Goal: Use online tool/utility: Utilize a website feature to perform a specific function

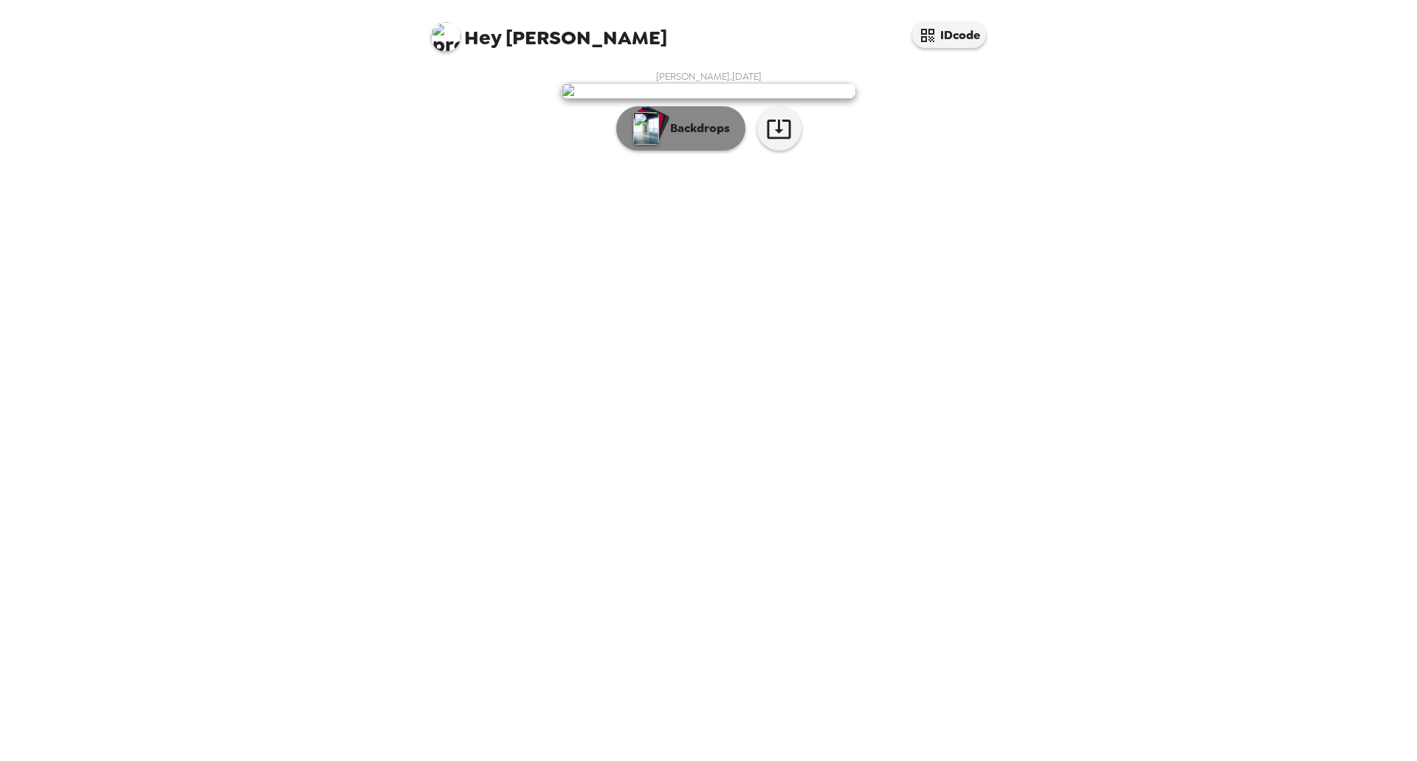
click at [713, 137] on p "Backdrops" at bounding box center [696, 129] width 67 height 18
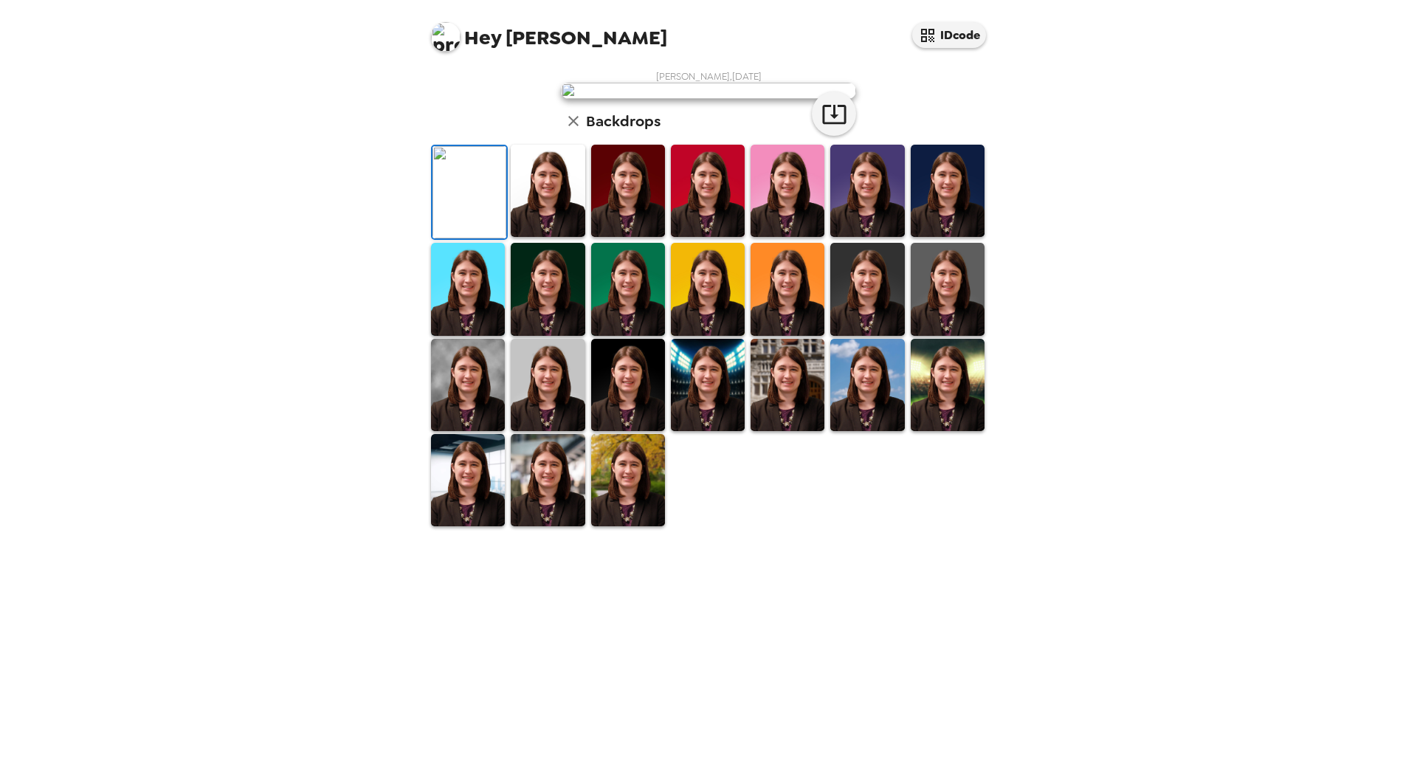
scroll to position [134, 0]
click at [543, 335] on img at bounding box center [548, 289] width 74 height 92
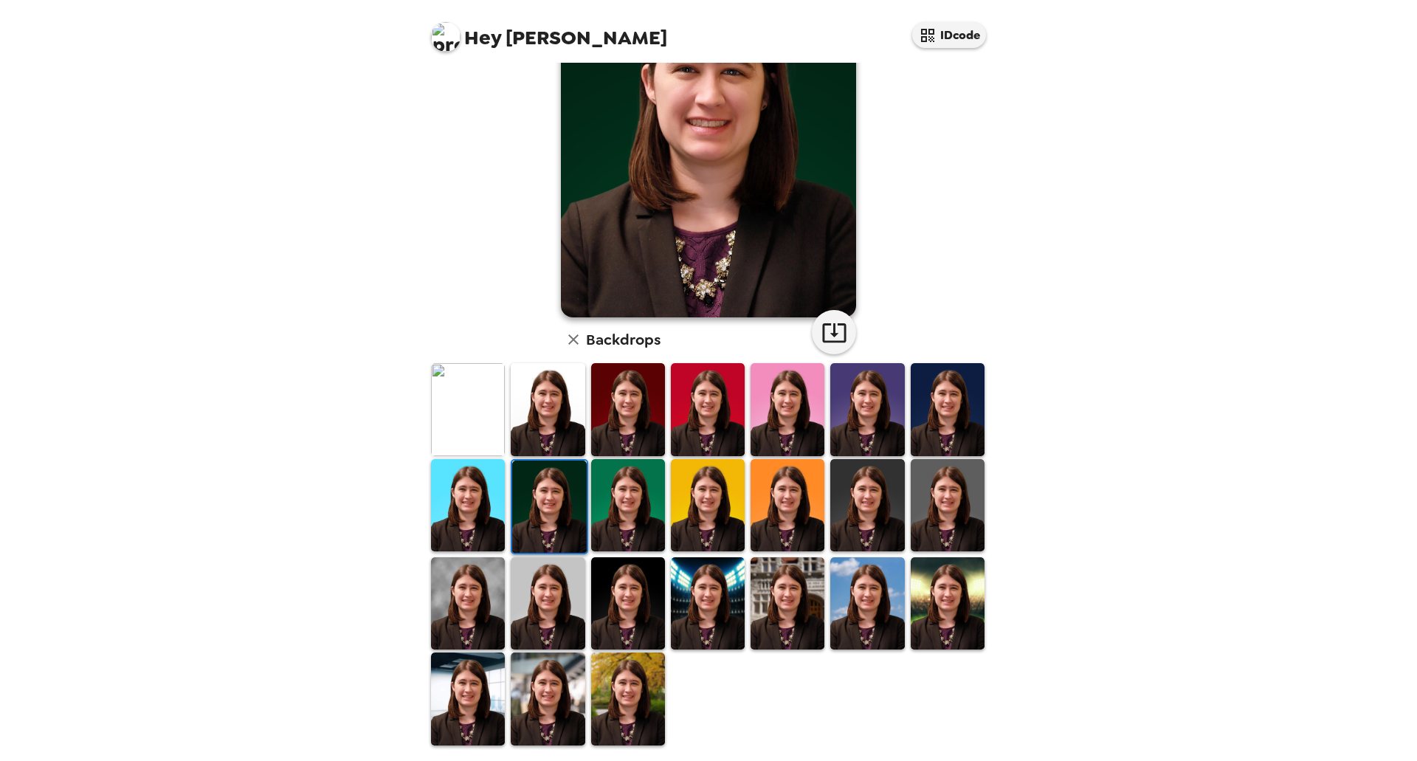
click at [694, 602] on img at bounding box center [708, 603] width 74 height 92
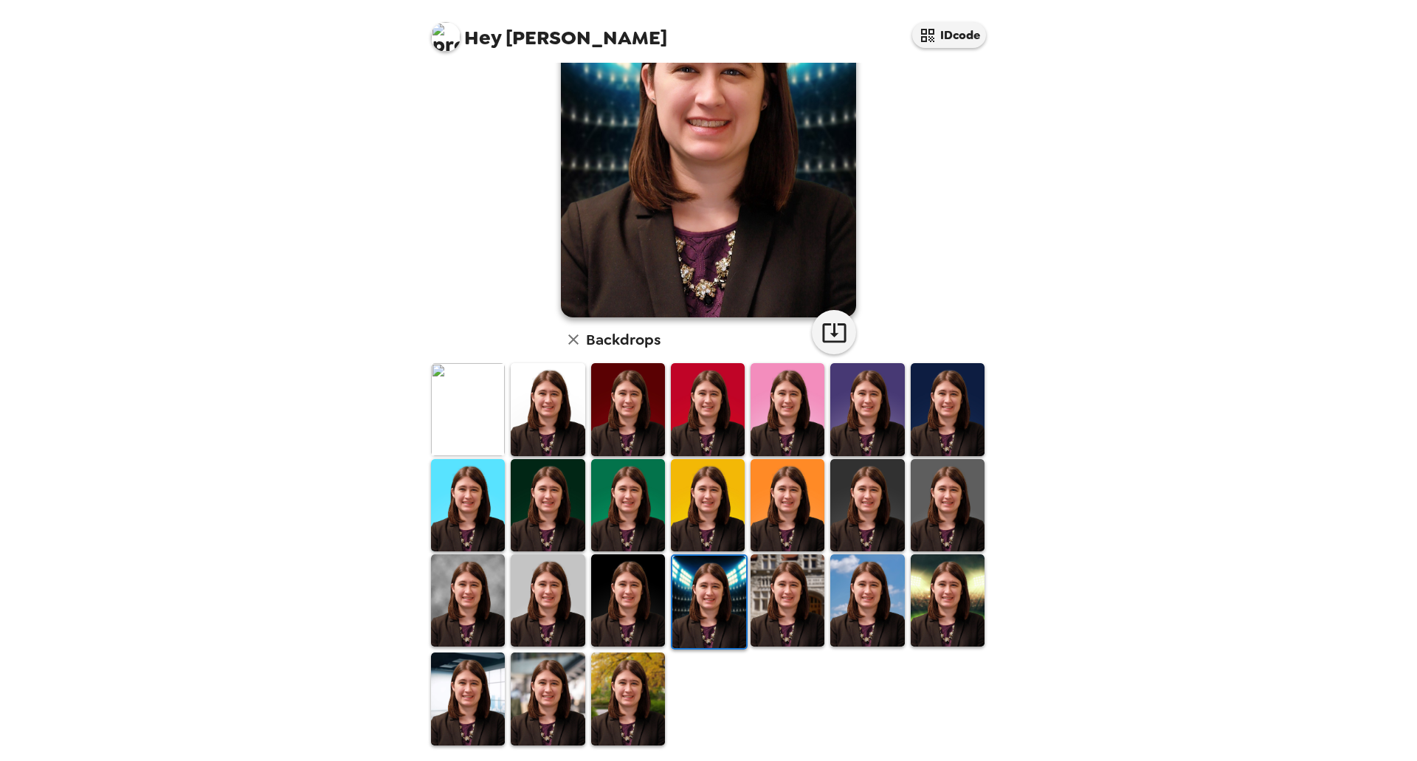
click at [796, 428] on img at bounding box center [788, 409] width 74 height 92
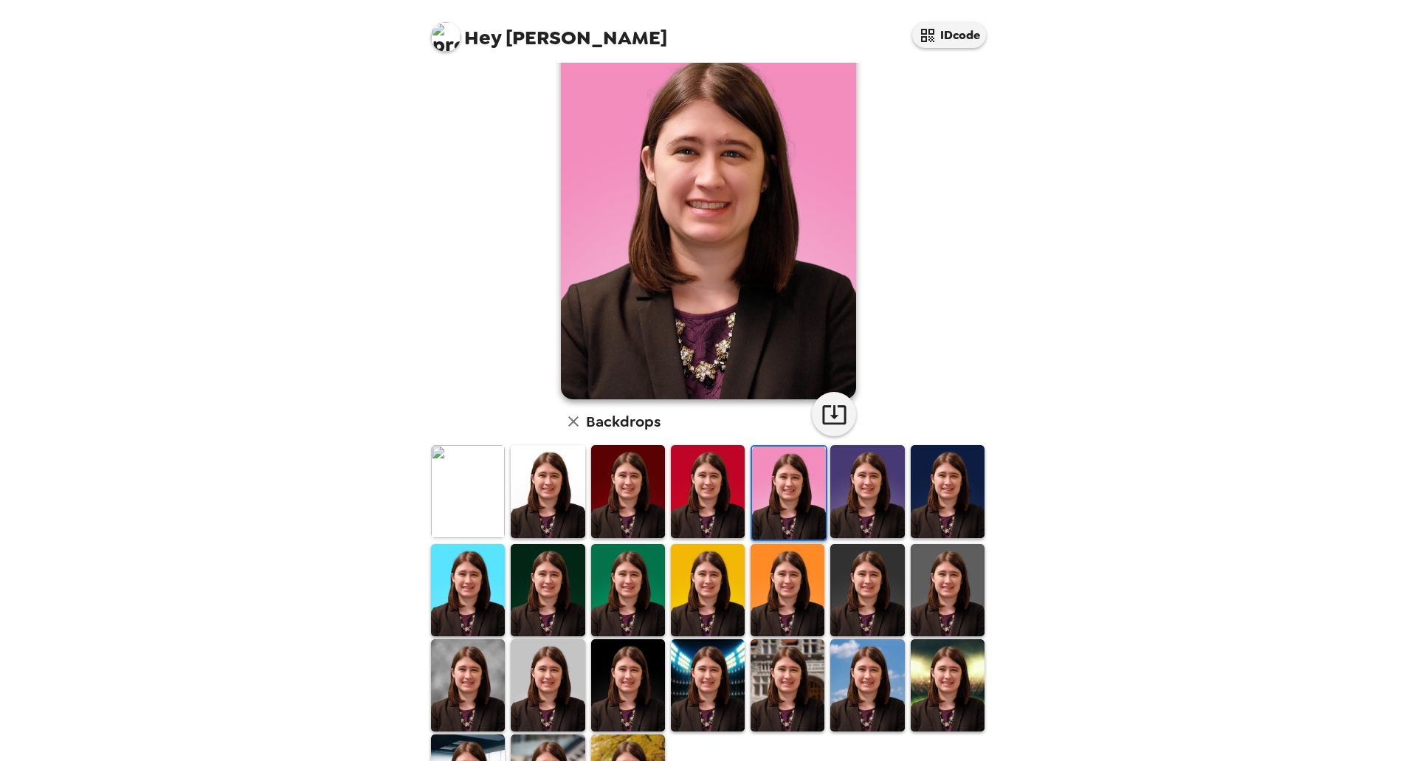
scroll to position [0, 0]
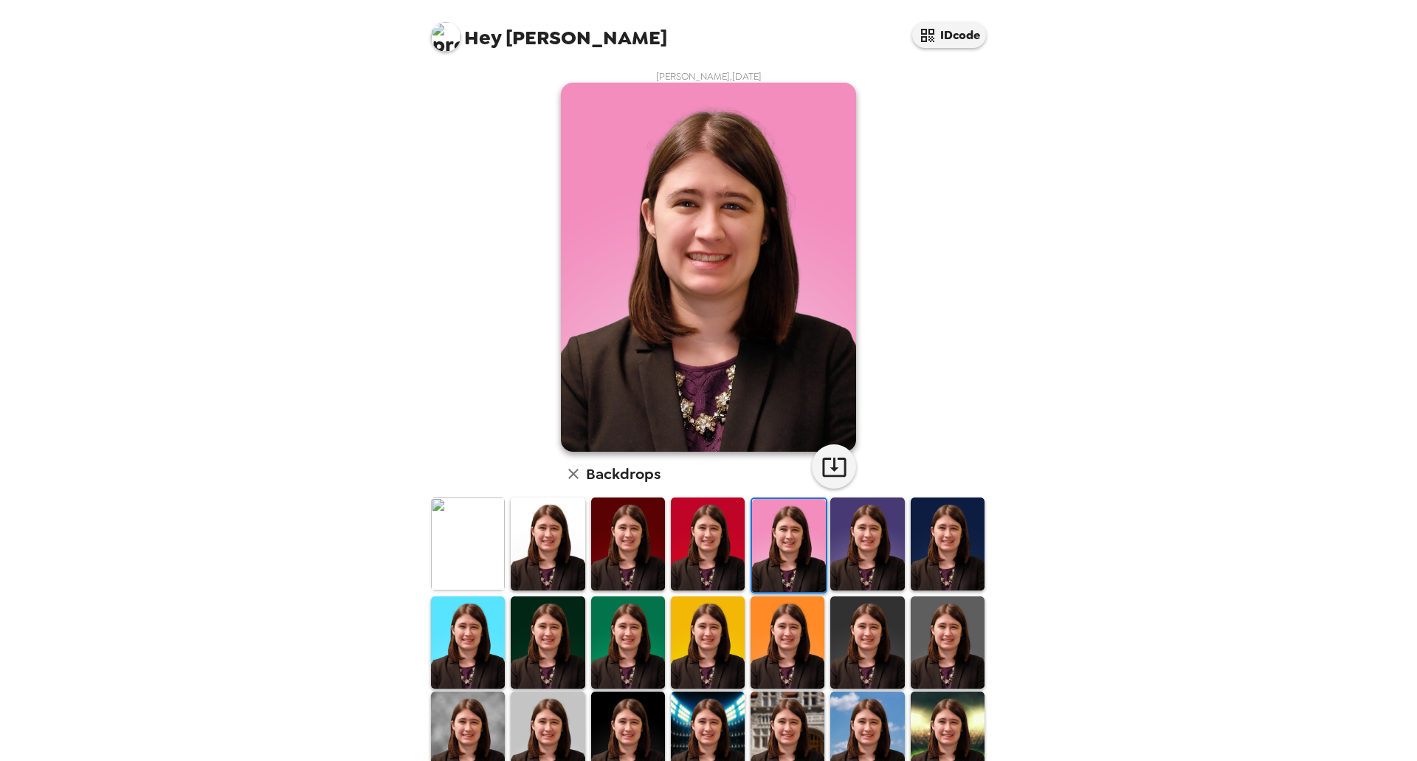
click at [858, 531] on img at bounding box center [867, 543] width 74 height 92
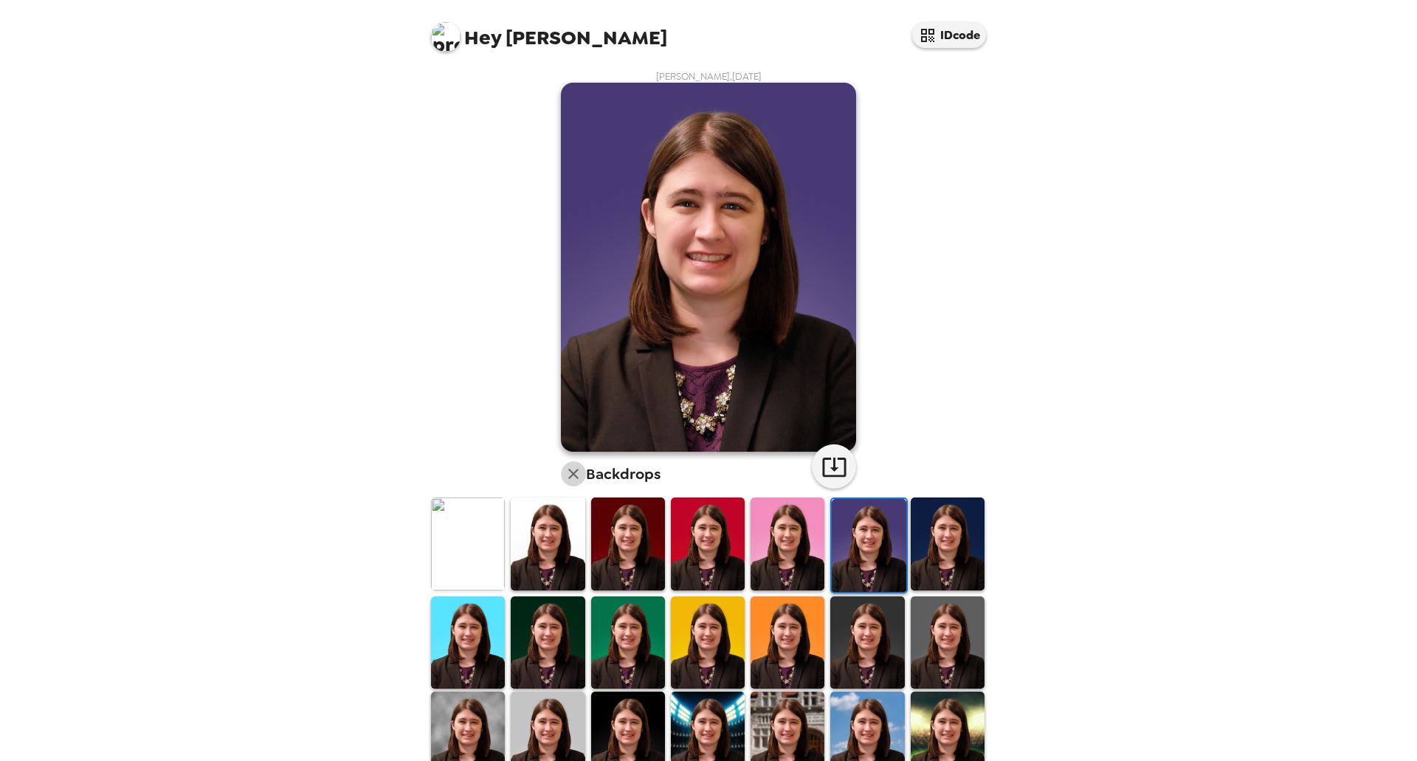
click at [565, 469] on icon "button" at bounding box center [574, 474] width 18 height 18
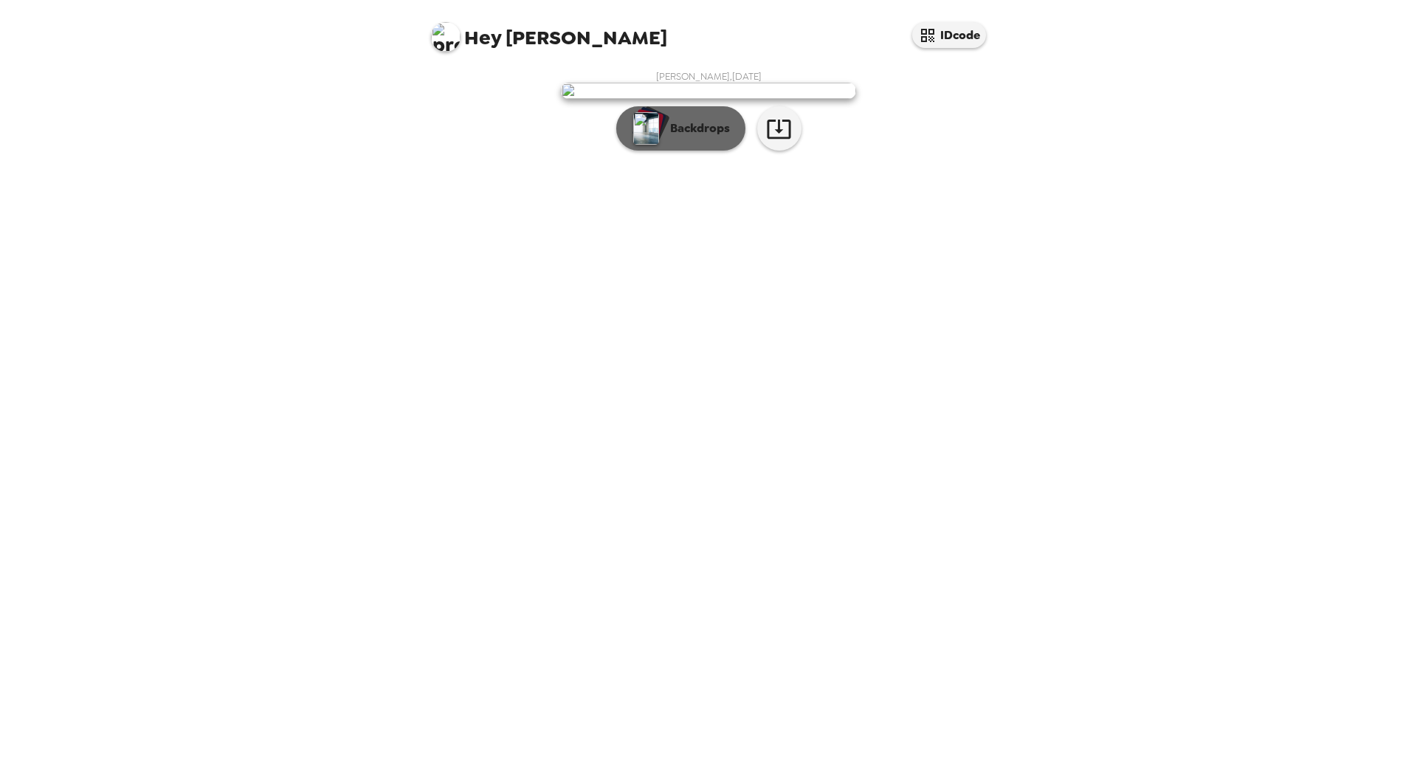
click at [692, 151] on button "Backdrops" at bounding box center [680, 128] width 129 height 44
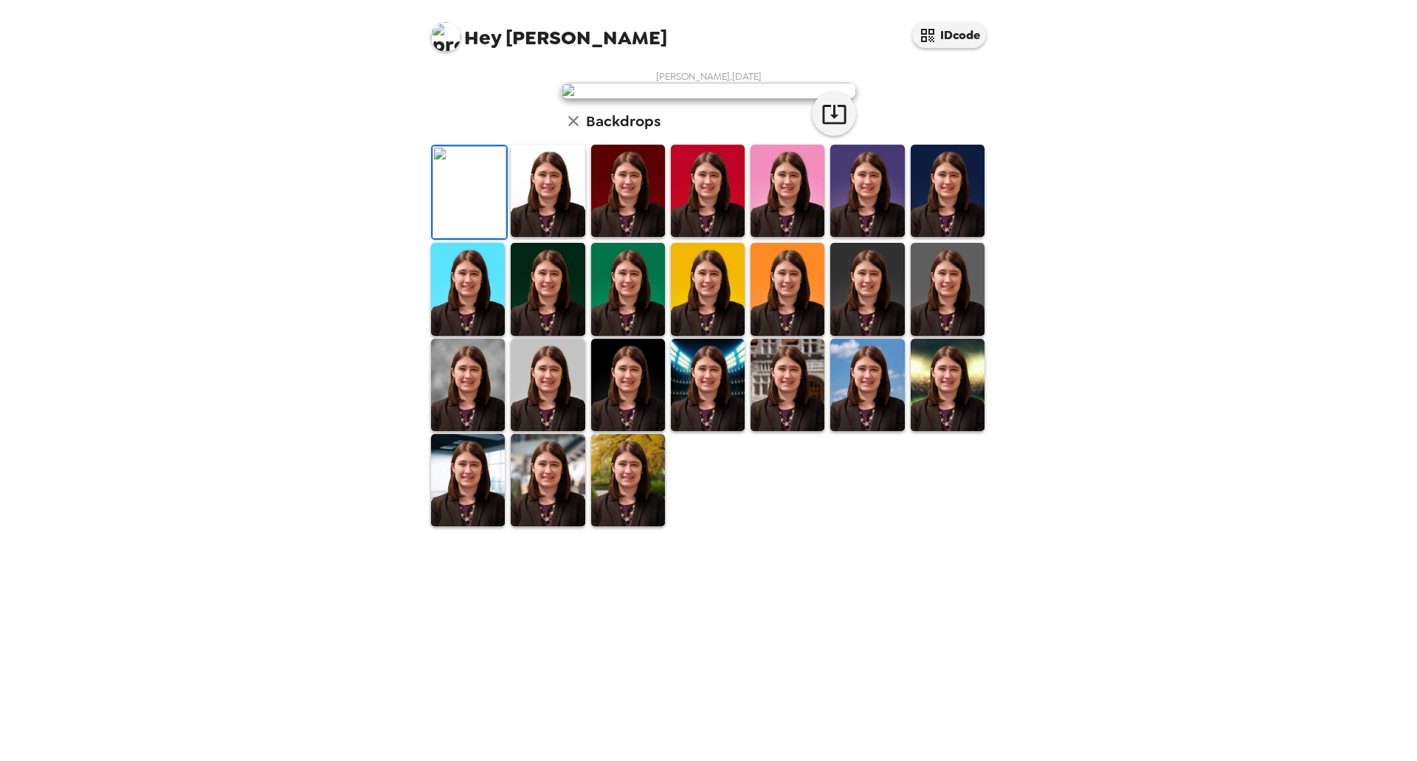
click at [938, 335] on img at bounding box center [948, 289] width 74 height 92
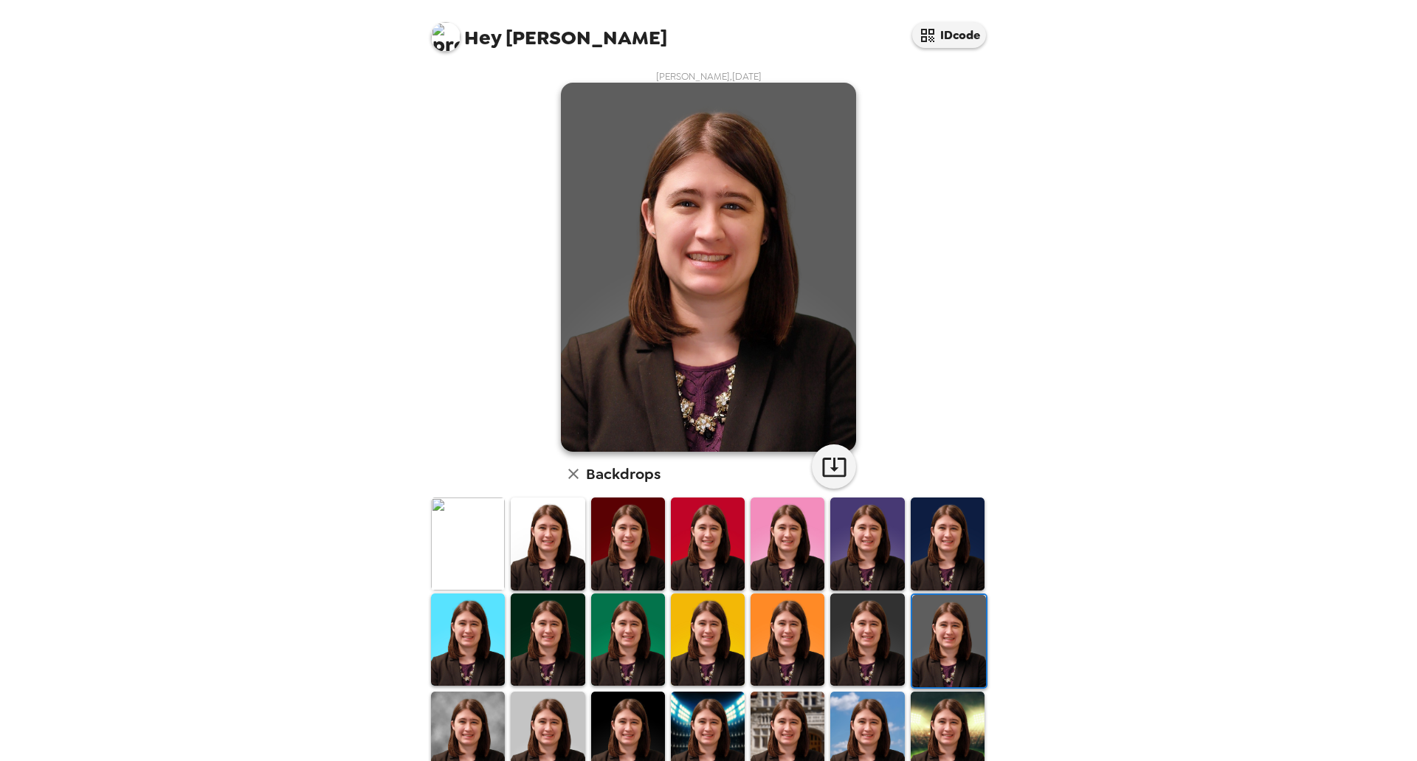
click at [435, 539] on img at bounding box center [468, 543] width 74 height 92
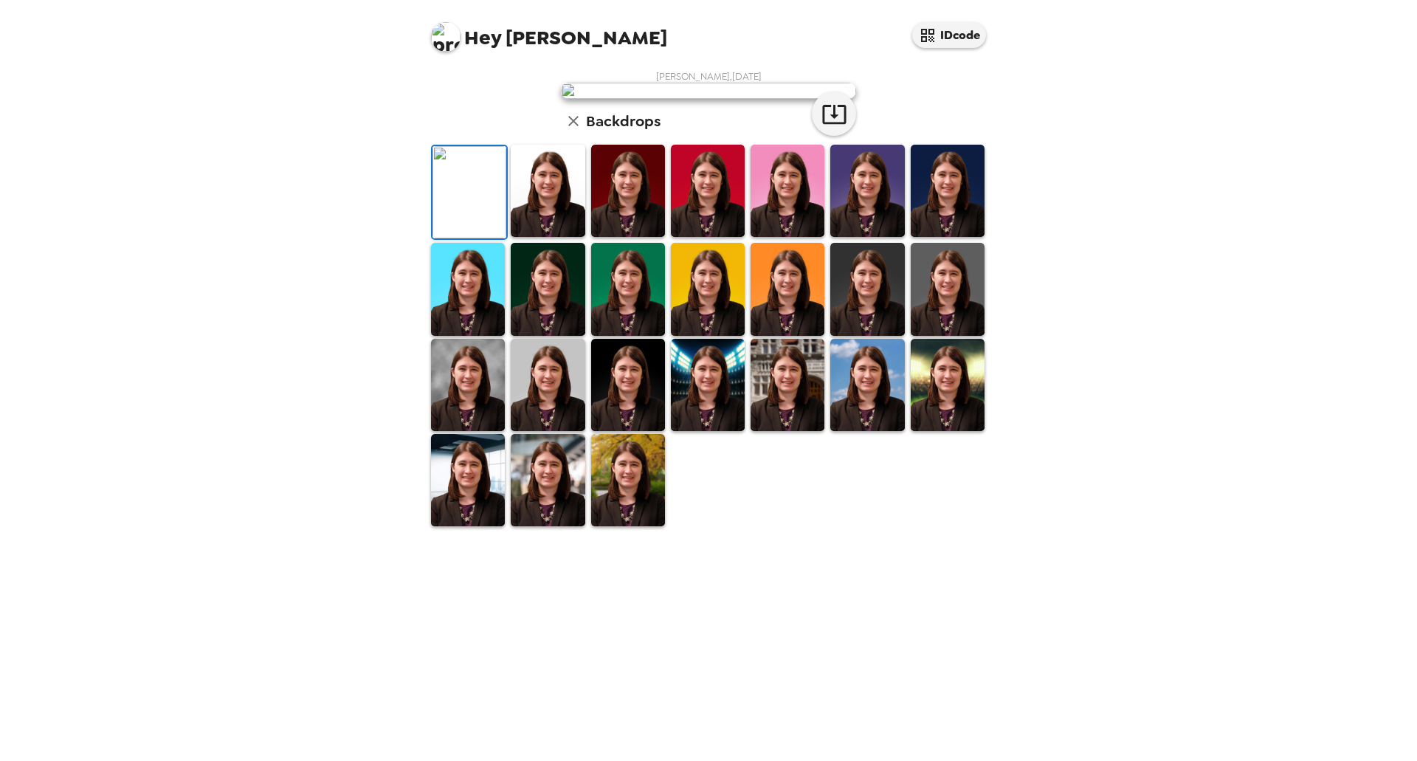
scroll to position [134, 0]
click at [537, 526] on img at bounding box center [548, 480] width 74 height 92
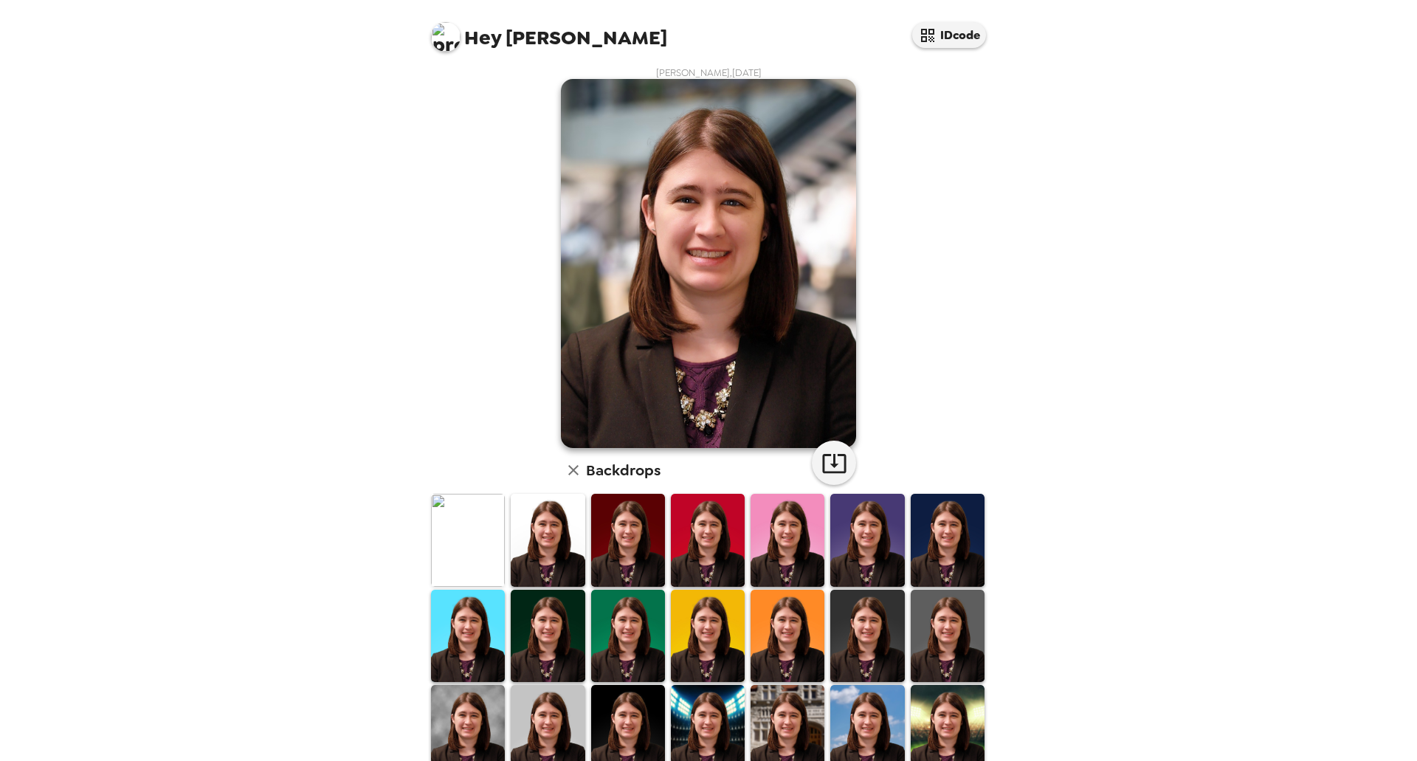
scroll to position [0, 0]
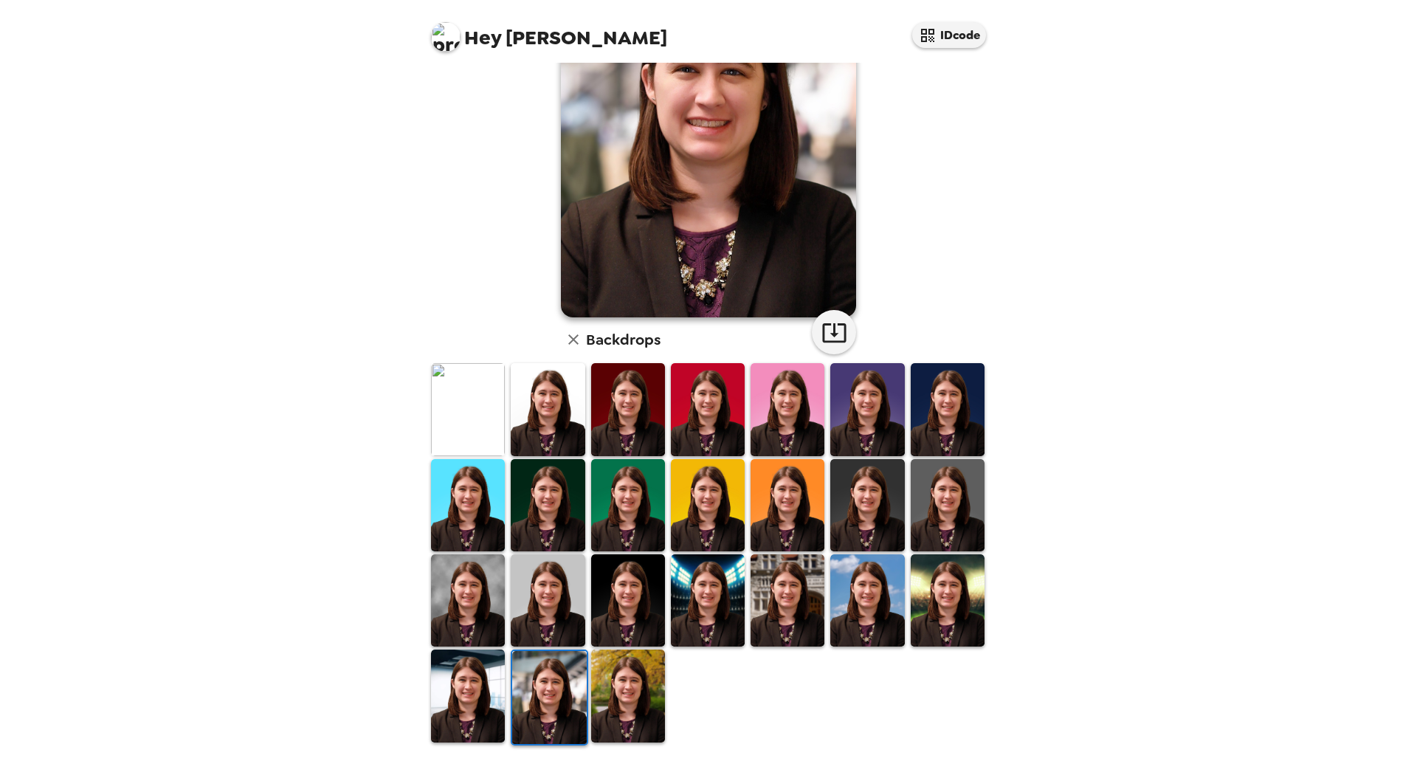
click at [450, 680] on img at bounding box center [468, 695] width 74 height 92
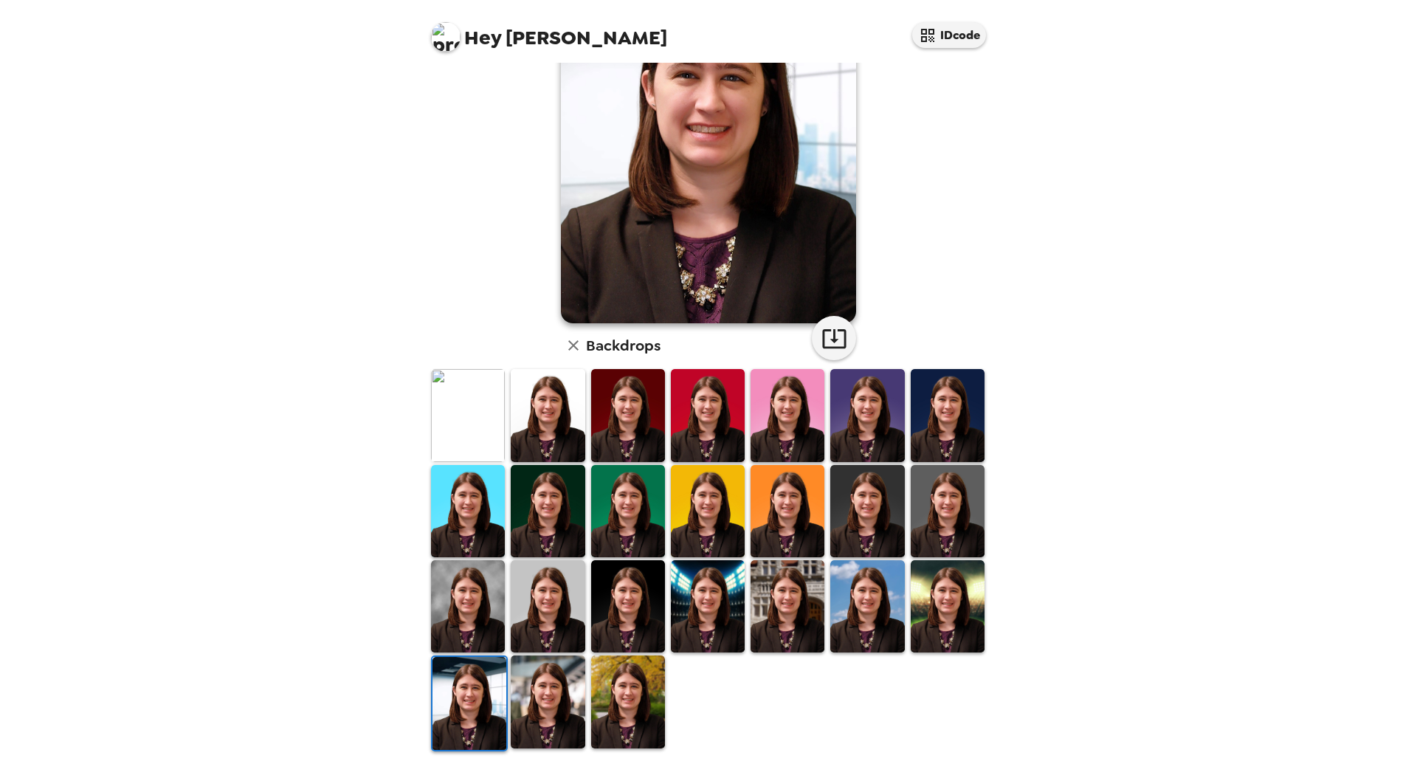
scroll to position [134, 0]
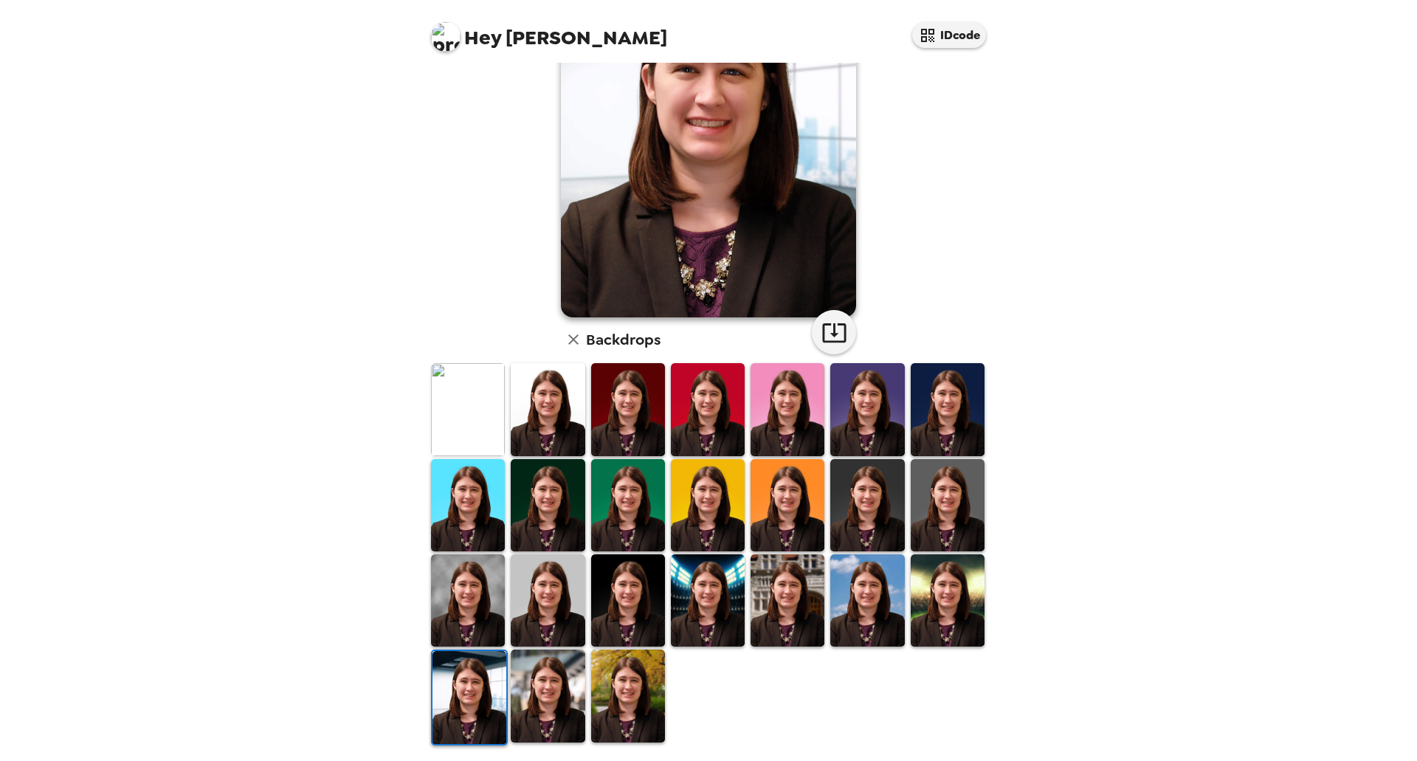
drag, startPoint x: 868, startPoint y: 405, endPoint x: 849, endPoint y: 430, distance: 31.6
click at [869, 405] on img at bounding box center [867, 409] width 74 height 92
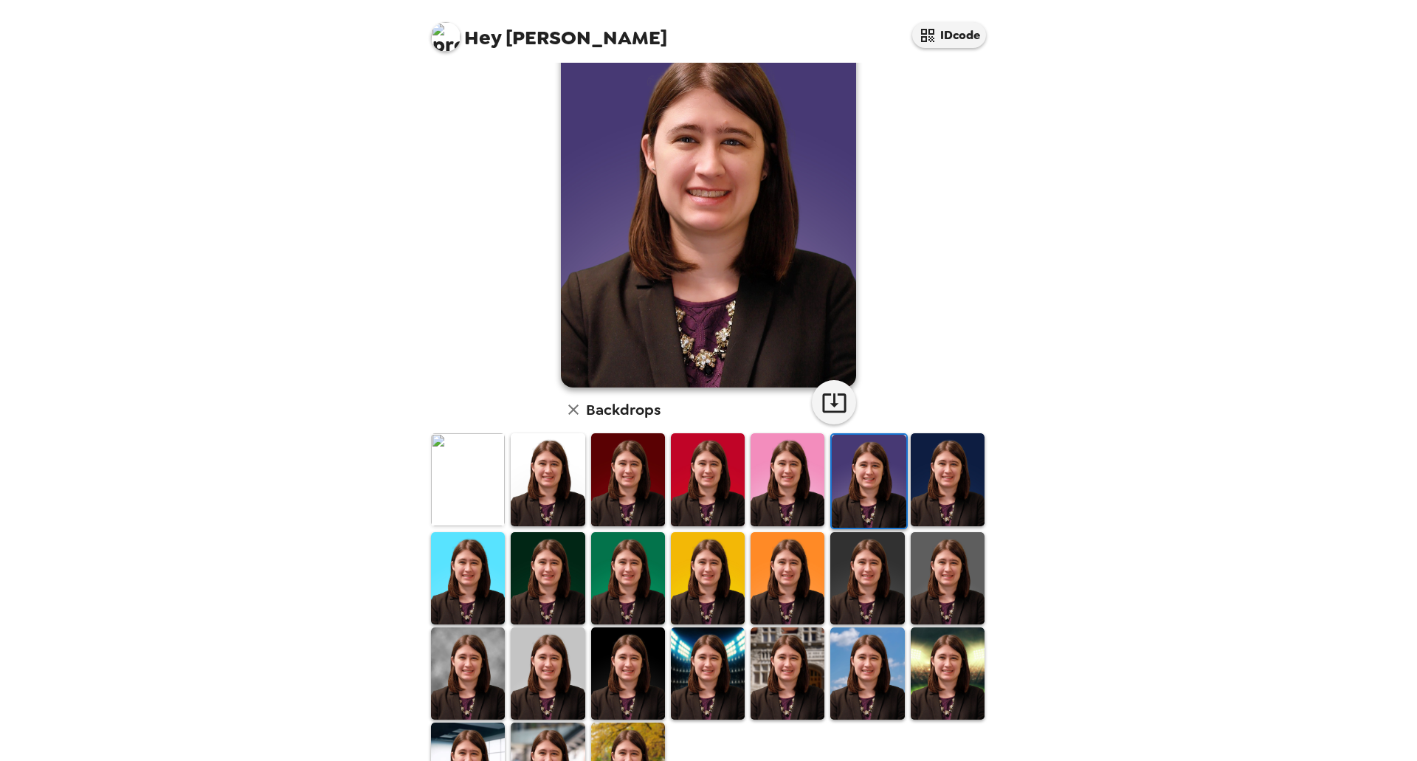
scroll to position [0, 0]
